Goal: Task Accomplishment & Management: Complete application form

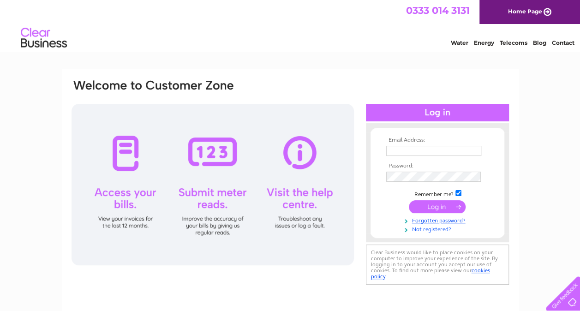
click at [434, 228] on link "Not registered?" at bounding box center [438, 228] width 105 height 9
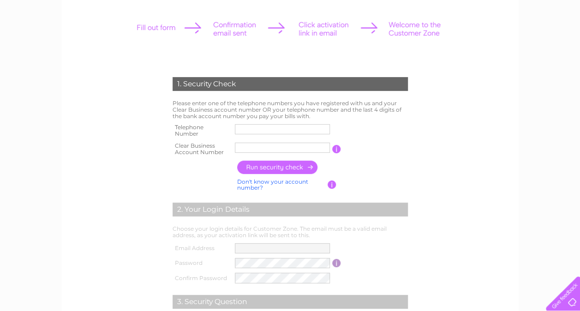
scroll to position [203, 0]
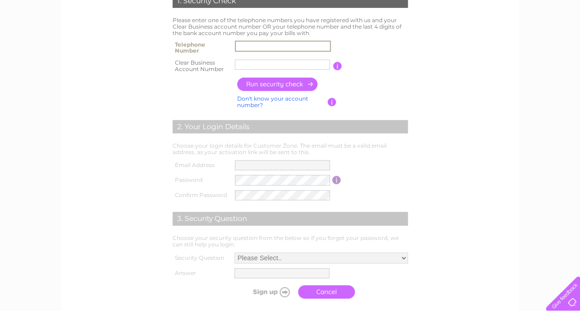
click at [275, 46] on input "text" at bounding box center [283, 46] width 96 height 11
type input "01992560211"
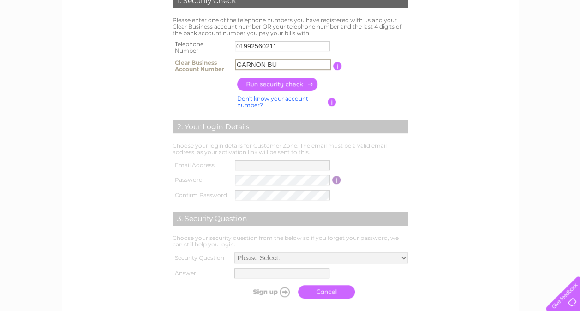
click at [283, 69] on input "GARNON BU" at bounding box center [283, 64] width 96 height 11
type input "G"
click at [255, 103] on link "Don't know your account number?" at bounding box center [272, 101] width 71 height 13
click at [243, 61] on input "text" at bounding box center [241, 64] width 13 height 11
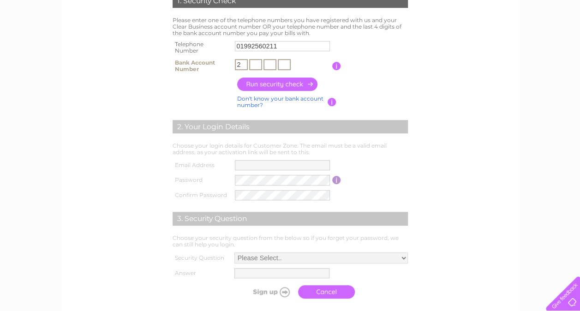
type input "2"
click at [253, 61] on input "text" at bounding box center [255, 64] width 13 height 11
type input "6"
type input "5"
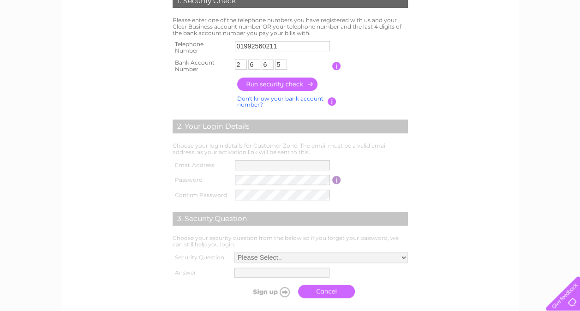
click at [285, 88] on input "button" at bounding box center [277, 84] width 81 height 13
type input "po******@sk*****"
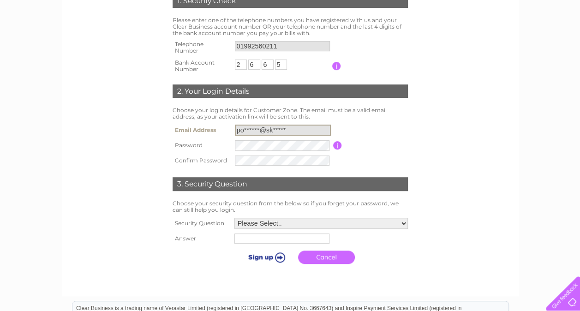
click at [292, 128] on input "po******@sk*****" at bounding box center [283, 130] width 96 height 11
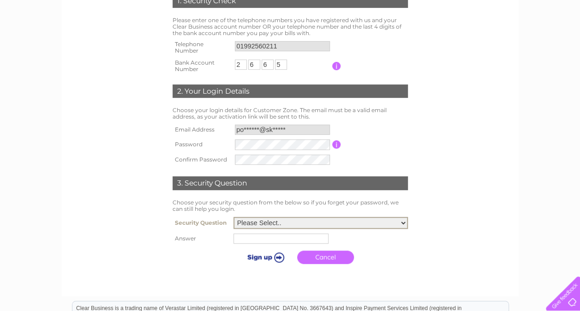
click at [312, 226] on select "Please Select.. In what town or city was your first job? In what town or city d…" at bounding box center [321, 223] width 175 height 12
select select "1"
click at [234, 218] on select "Please Select.. In what town or city was your first job? In what town or city d…" at bounding box center [321, 223] width 175 height 12
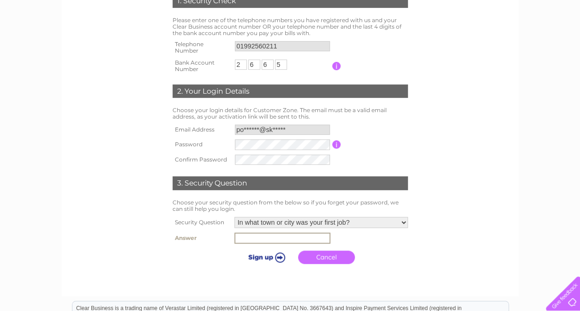
click at [284, 246] on td at bounding box center [321, 238] width 178 height 16
click at [284, 246] on tbody "Security Question Please Select.. In what town or city was your first job? In w…" at bounding box center [290, 242] width 240 height 54
drag, startPoint x: 284, startPoint y: 246, endPoint x: 257, endPoint y: 237, distance: 29.1
click at [257, 237] on input "text" at bounding box center [283, 238] width 96 height 11
drag, startPoint x: 259, startPoint y: 238, endPoint x: 218, endPoint y: 261, distance: 46.9
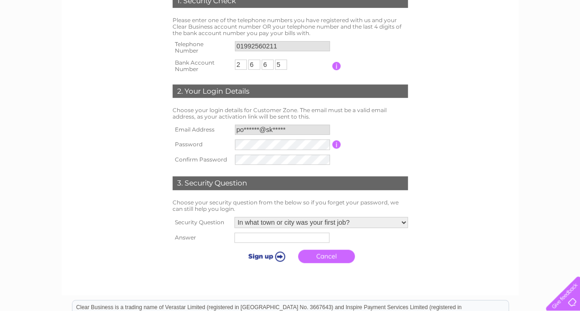
click at [218, 261] on th at bounding box center [201, 256] width 62 height 23
click at [252, 238] on input "text" at bounding box center [283, 238] width 96 height 11
type input "EPPING"
click at [255, 259] on input "submit" at bounding box center [265, 256] width 57 height 13
